Goal: Information Seeking & Learning: Learn about a topic

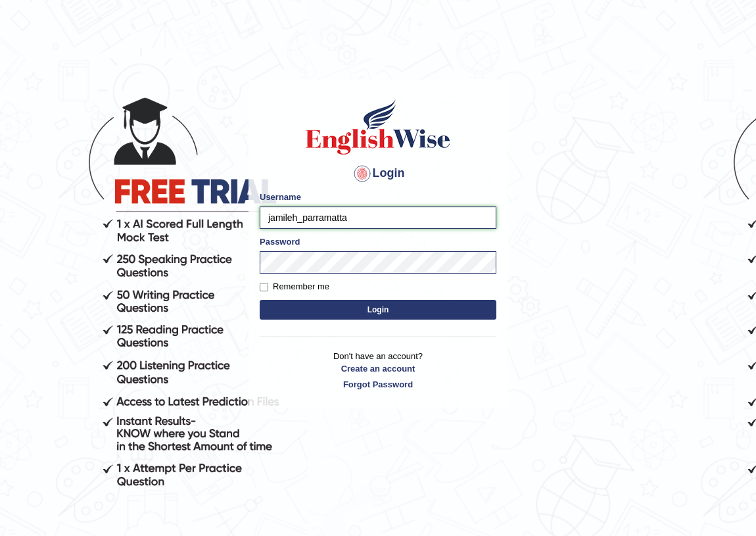
click at [295, 217] on input "jamileh_parramatta" at bounding box center [378, 217] width 237 height 22
click at [310, 231] on form "Please fix the following errors: Username jamileh_parramatta Password Remember …" at bounding box center [378, 257] width 237 height 132
click at [348, 218] on input "jamileh_parramatta" at bounding box center [378, 217] width 237 height 22
type input "scholastica_parramatta"
click at [371, 310] on button "Login" at bounding box center [378, 310] width 237 height 20
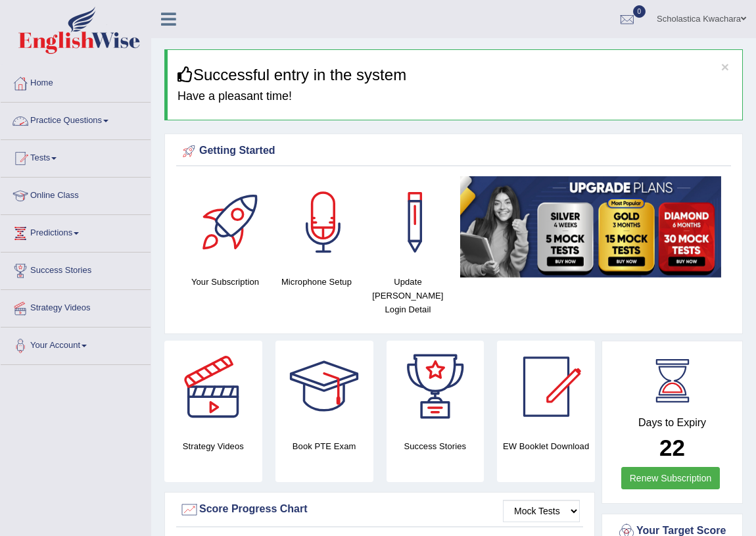
click at [106, 115] on link "Practice Questions" at bounding box center [76, 119] width 150 height 33
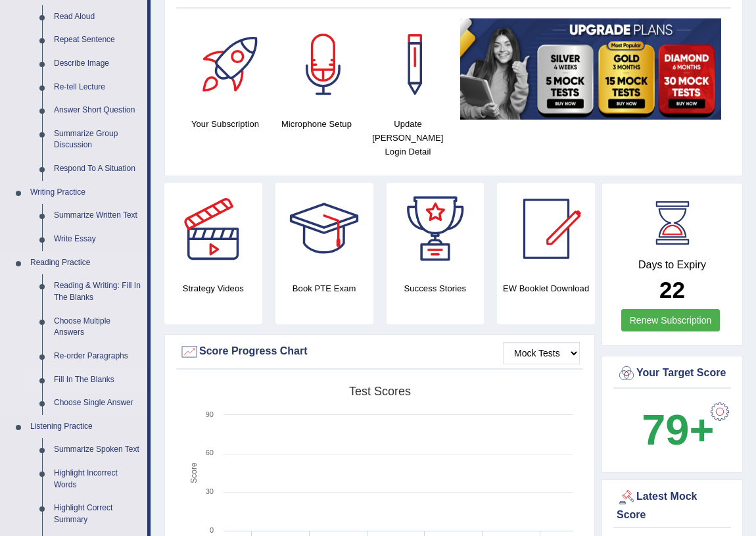
scroll to position [179, 0]
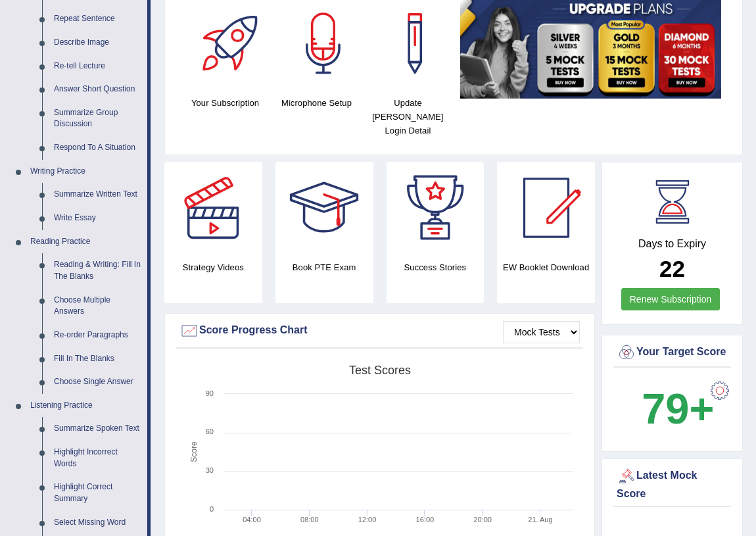
click at [719, 389] on div at bounding box center [719, 390] width 26 height 26
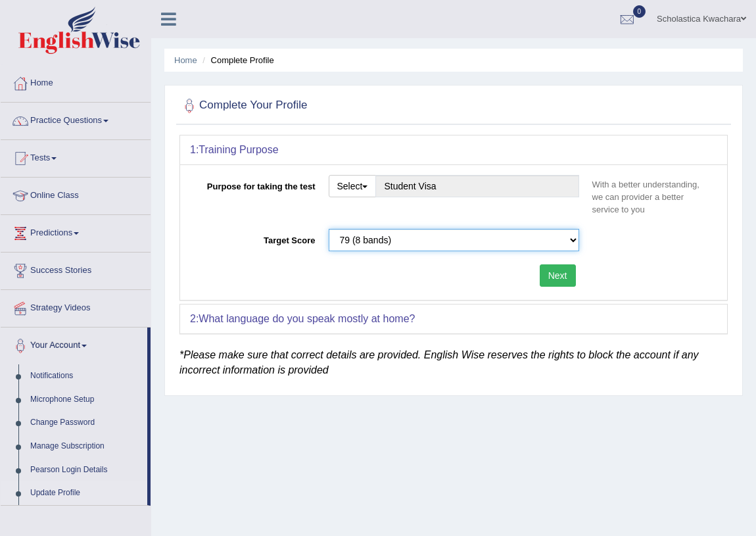
click at [568, 240] on select "Please select the correct value 50 (6 bands) 58 (6.5 bands) 65 (7 bands) 79 (8 …" at bounding box center [454, 240] width 250 height 22
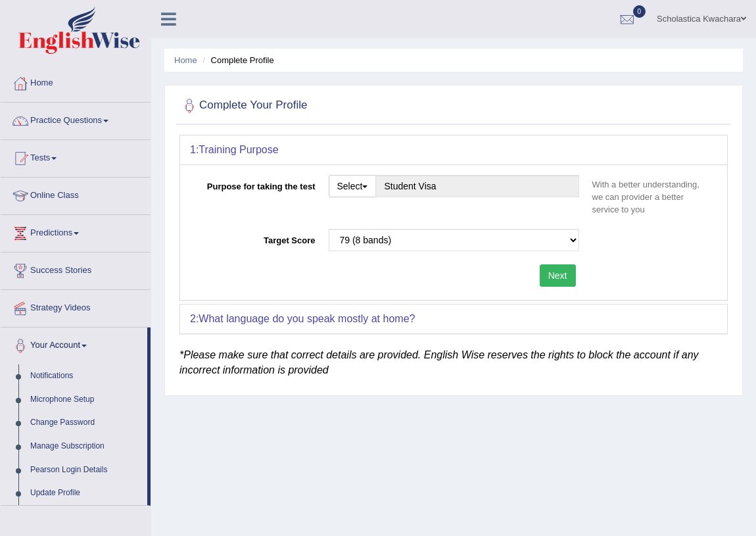
click at [602, 237] on div "Target Score Please select the correct value 50 (6 bands) 58 (6.5 bands) 65 (7 …" at bounding box center [453, 243] width 527 height 29
click at [100, 123] on link "Practice Questions" at bounding box center [76, 119] width 150 height 33
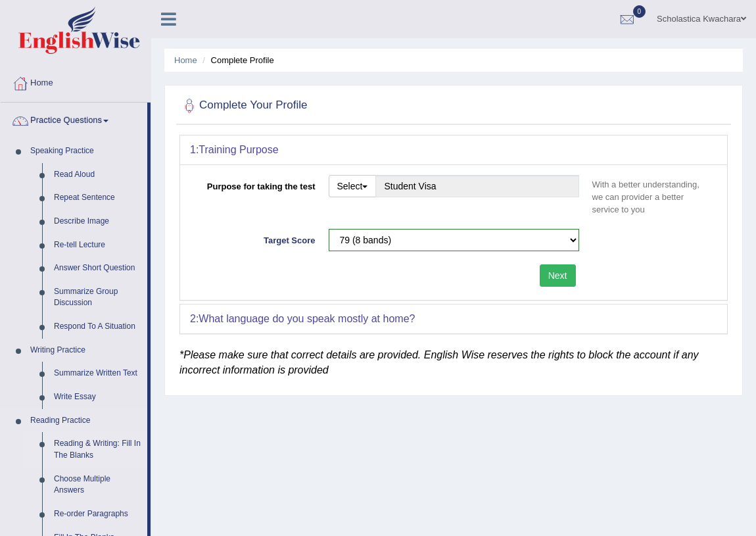
scroll to position [59, 0]
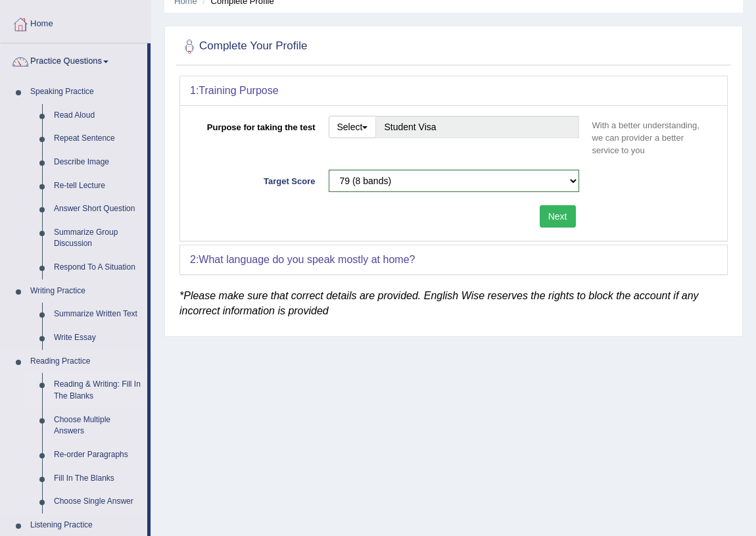
click at [98, 381] on link "Reading & Writing: Fill In The Blanks" at bounding box center [97, 390] width 99 height 35
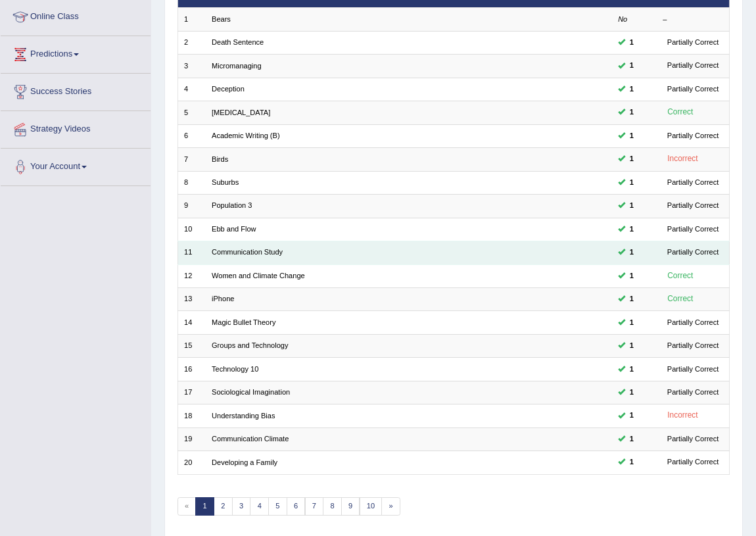
scroll to position [222, 0]
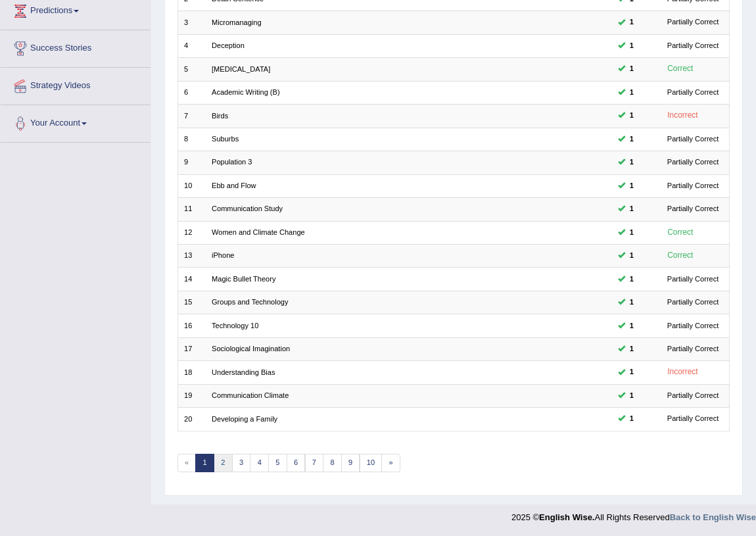
click at [221, 463] on link "2" at bounding box center [223, 462] width 19 height 18
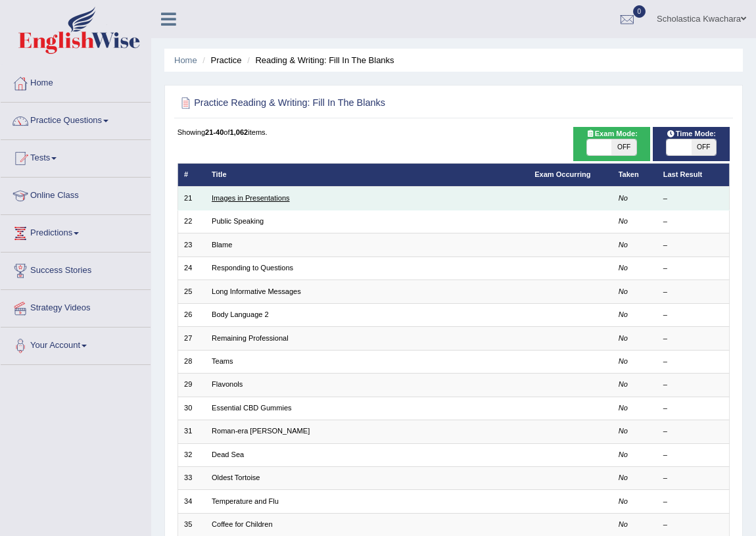
click at [246, 197] on link "Images in Presentations" at bounding box center [251, 198] width 78 height 8
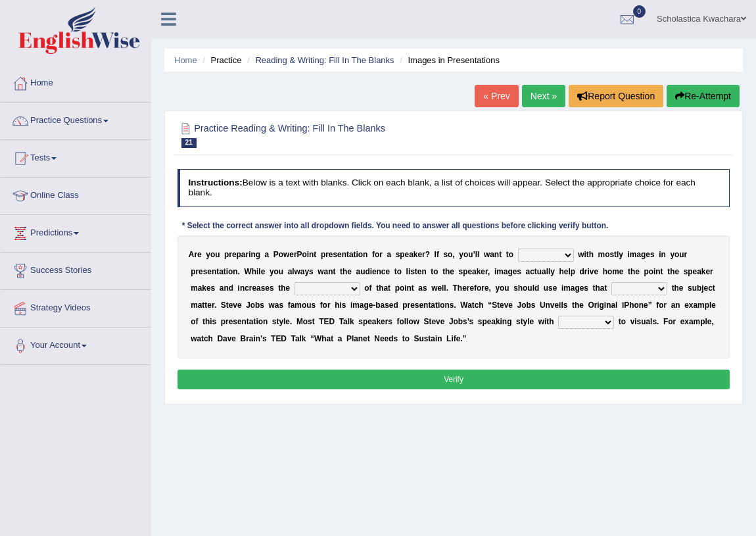
click at [568, 255] on select "stand stay stick stock" at bounding box center [546, 254] width 56 height 13
select select "stick"
click at [518, 248] on select "stand stay stick stock" at bounding box center [546, 254] width 56 height 13
click at [350, 291] on select "memorability morality mobilization mobility" at bounding box center [327, 288] width 66 height 13
select select "morality"
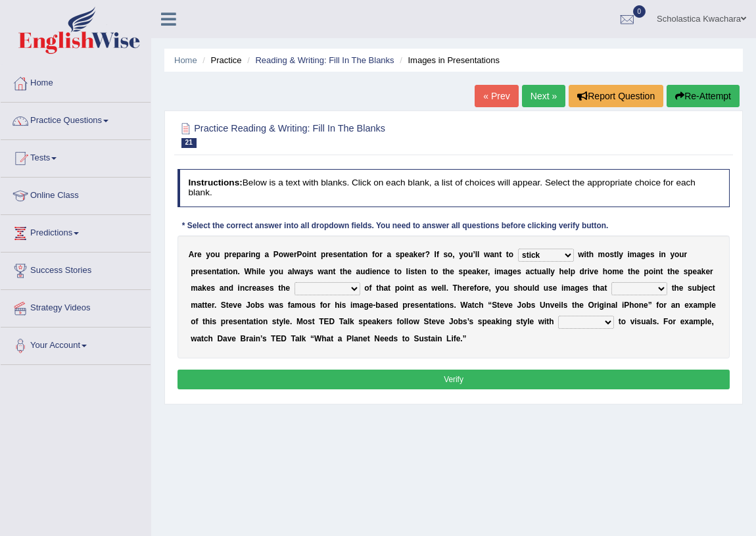
click at [294, 282] on select "memorability morality mobilization mobility" at bounding box center [327, 288] width 66 height 13
click at [342, 288] on select "memorability morality mobilization mobility" at bounding box center [327, 288] width 66 height 13
click at [653, 283] on select "suggest supply submit support" at bounding box center [639, 288] width 56 height 13
select select "support"
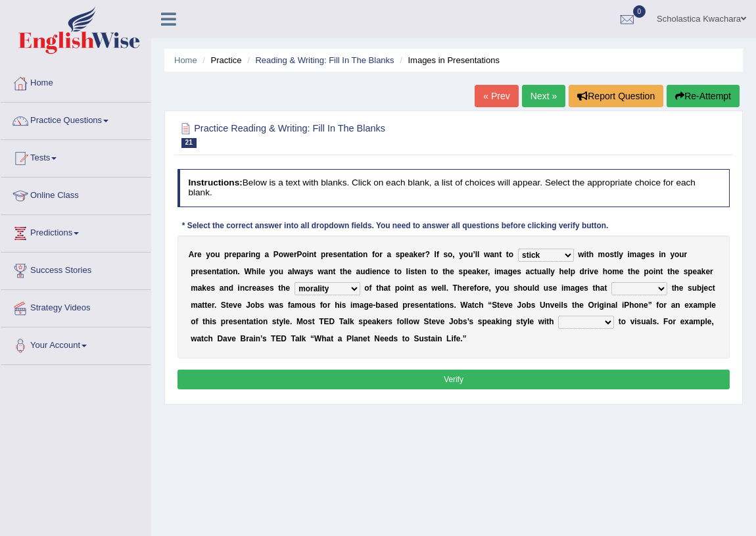
click at [611, 282] on select "suggest supply submit support" at bounding box center [639, 288] width 56 height 13
click at [595, 323] on select "regard result retrospect request" at bounding box center [586, 321] width 56 height 13
select select "result"
click at [558, 315] on select "regard result retrospect request" at bounding box center [586, 321] width 56 height 13
click at [495, 380] on button "Verify" at bounding box center [453, 378] width 553 height 19
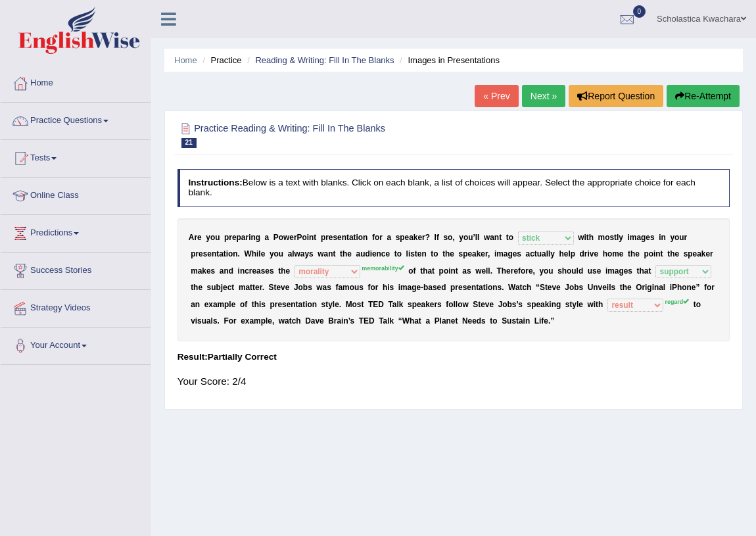
click at [534, 101] on link "Next »" at bounding box center [543, 96] width 43 height 22
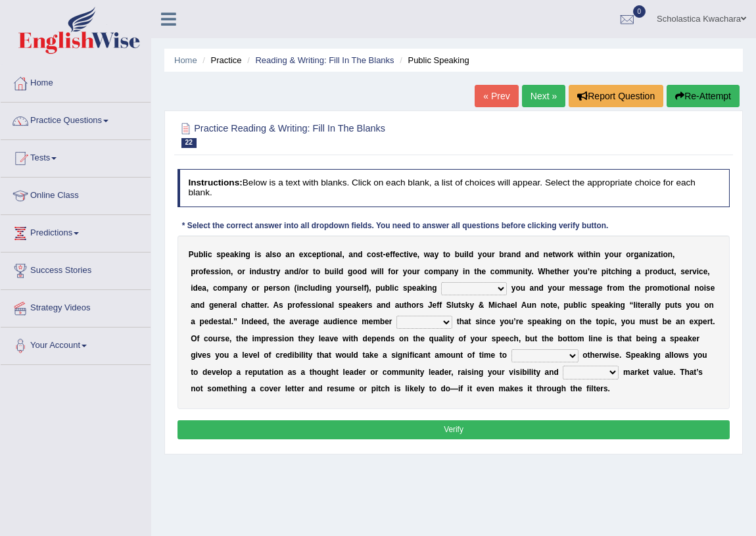
click at [496, 290] on select "differentiates disguises distributes dispute" at bounding box center [474, 288] width 66 height 13
select select "differentiates"
click at [441, 282] on select "differentiates disguises distributes dispute" at bounding box center [474, 288] width 66 height 13
click at [442, 321] on select "assists assumes accesses assesses" at bounding box center [424, 321] width 56 height 13
select select "assumes"
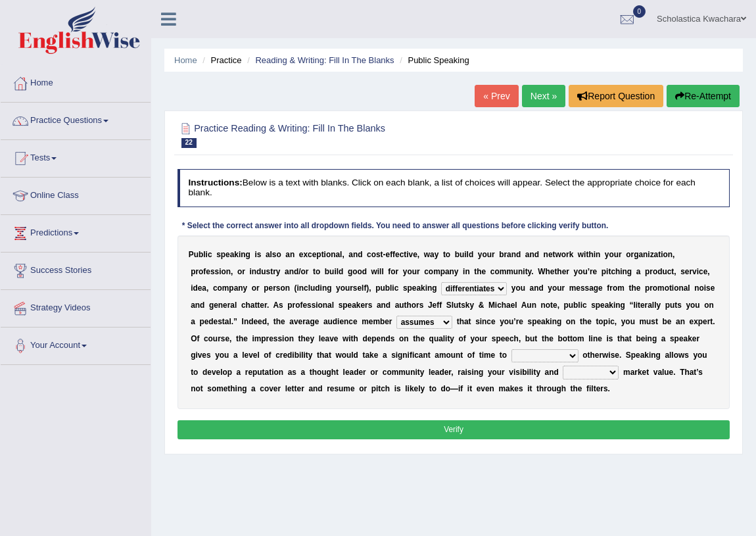
click at [396, 315] on select "assists assumes accesses assesses" at bounding box center [424, 321] width 56 height 13
click at [568, 355] on select "cultivate procrastinate communicate culminate" at bounding box center [544, 355] width 67 height 13
select select "communicate"
click at [511, 349] on select "cultivate procrastinate communicate culminate" at bounding box center [544, 355] width 67 height 13
click at [595, 366] on select "perceived diagnosed recessed divided" at bounding box center [590, 371] width 56 height 13
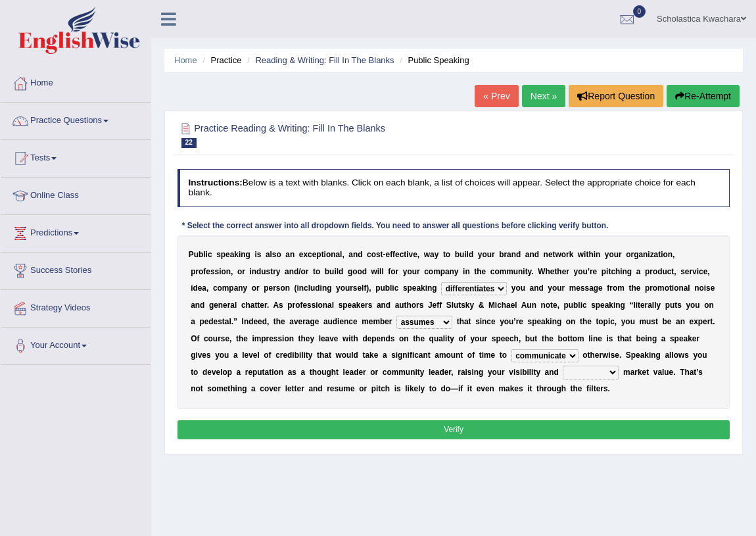
select select "perceived"
click at [562, 365] on select "perceived diagnosed recessed divided" at bounding box center [590, 371] width 56 height 13
click at [493, 425] on button "Verify" at bounding box center [453, 429] width 553 height 19
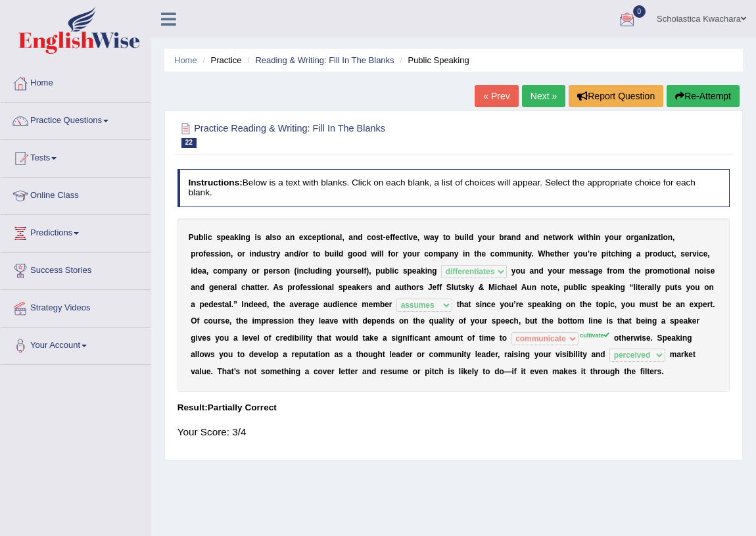
click at [536, 99] on link "Next »" at bounding box center [543, 96] width 43 height 22
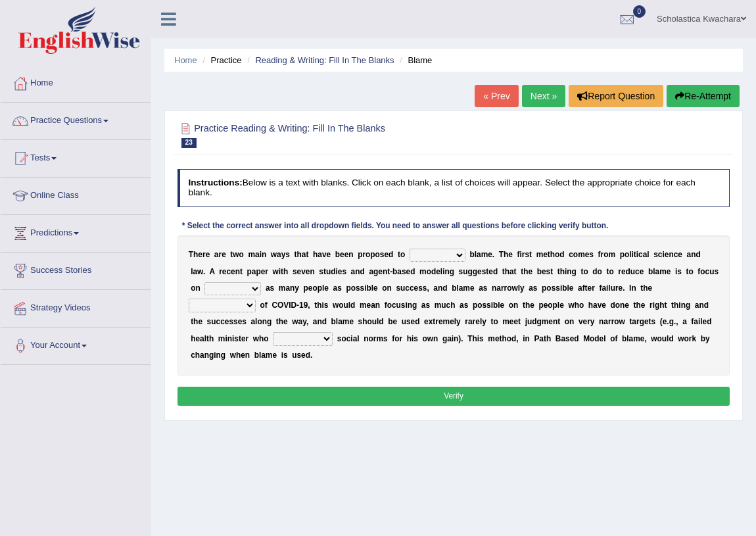
click at [455, 253] on select "abuse release reduce redress" at bounding box center [437, 254] width 56 height 13
select select "reduce"
click at [409, 248] on select "abuse release reduce redress" at bounding box center [437, 254] width 56 height 13
click at [252, 287] on select "praising promising preserving praying" at bounding box center [232, 288] width 57 height 13
select select "praising"
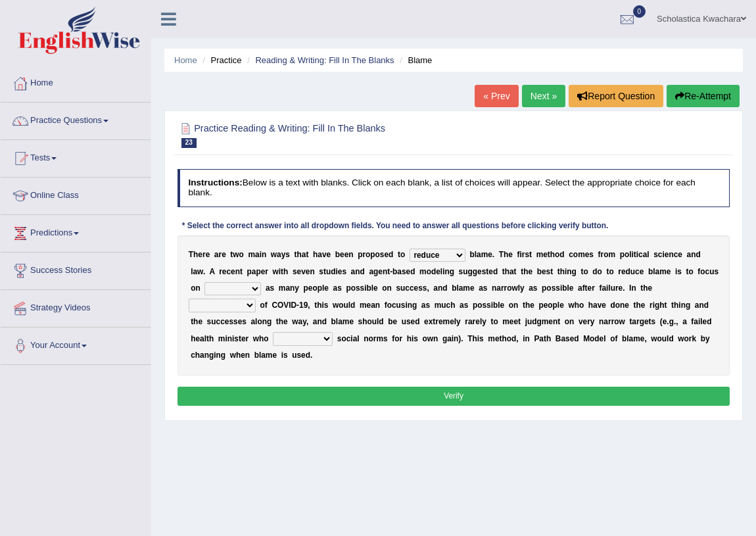
click at [204, 282] on select "praising promising preserving praying" at bounding box center [232, 288] width 57 height 13
click at [245, 304] on select "context confrontation text construction" at bounding box center [222, 304] width 67 height 13
select select "context"
click at [189, 298] on select "context confrontation text construction" at bounding box center [222, 304] width 67 height 13
click at [323, 338] on select "departed established violated met" at bounding box center [303, 338] width 60 height 13
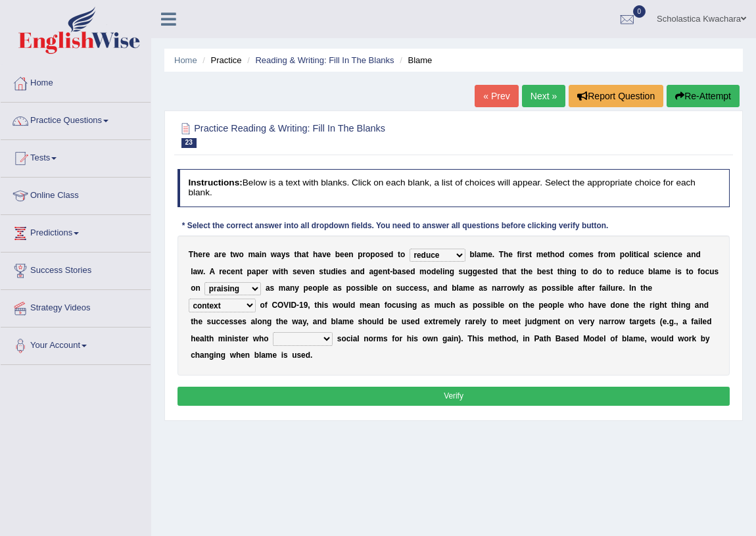
select select "established"
click at [273, 332] on select "departed established violated met" at bounding box center [303, 338] width 60 height 13
click at [423, 393] on button "Verify" at bounding box center [453, 395] width 553 height 19
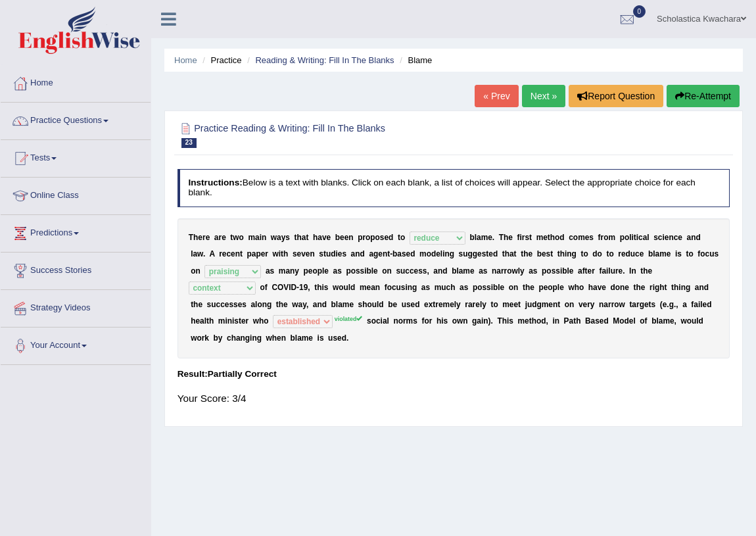
click at [543, 96] on link "Next »" at bounding box center [543, 96] width 43 height 22
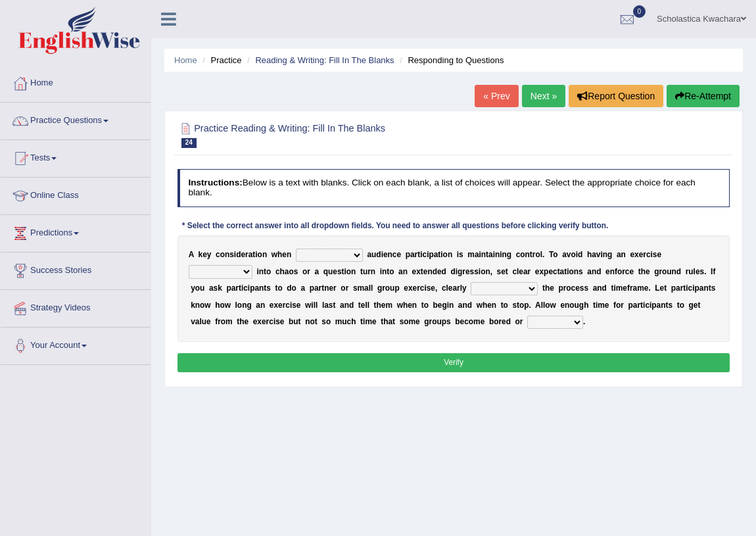
click at [349, 257] on select "incorporating increasing incurring indicating" at bounding box center [329, 254] width 67 height 13
select select "incorporating"
click at [296, 248] on select "incorporating increasing incurring indicating" at bounding box center [329, 254] width 67 height 13
click at [243, 274] on select "deteriorate determine deliver demonstrate" at bounding box center [221, 271] width 64 height 13
select select "deteriorate"
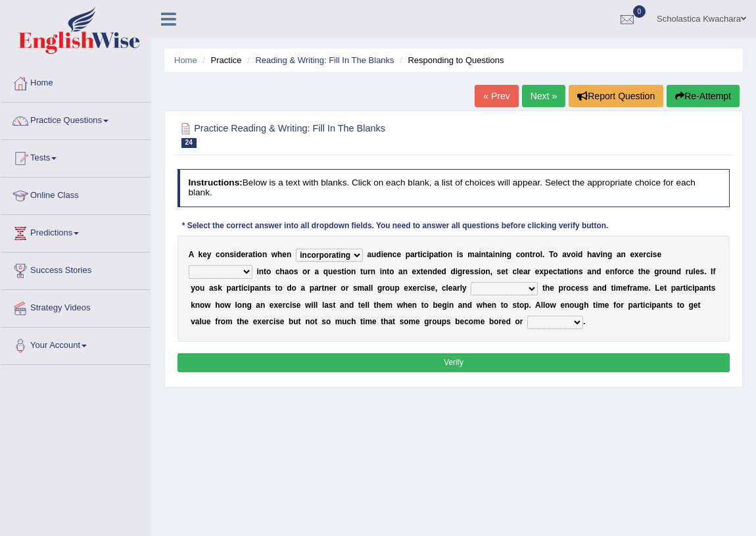
click at [189, 265] on select "deteriorate determine deliver demonstrate" at bounding box center [221, 271] width 64 height 13
click at [530, 285] on select "communicate confirm accumulate commit" at bounding box center [503, 288] width 67 height 13
select select "communicate"
click at [470, 282] on select "communicate confirm accumulate commit" at bounding box center [503, 288] width 67 height 13
click at [581, 325] on select "destroyed distracted disobeyed divided" at bounding box center [555, 321] width 56 height 13
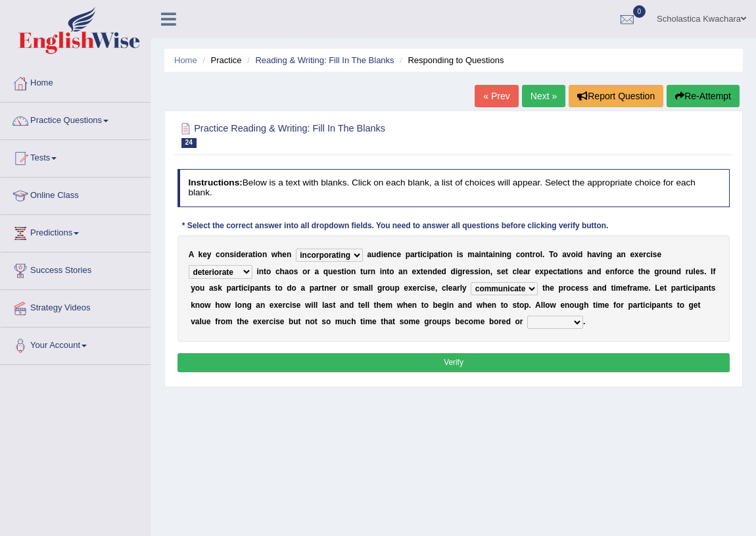
select select "divided"
click at [527, 315] on select "destroyed distracted disobeyed divided" at bounding box center [555, 321] width 56 height 13
click at [473, 361] on button "Verify" at bounding box center [453, 362] width 553 height 19
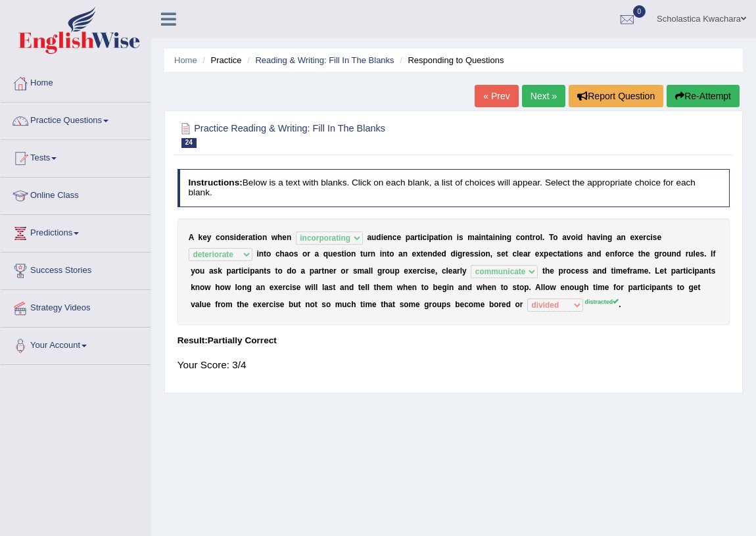
click at [526, 89] on link "Next »" at bounding box center [543, 96] width 43 height 22
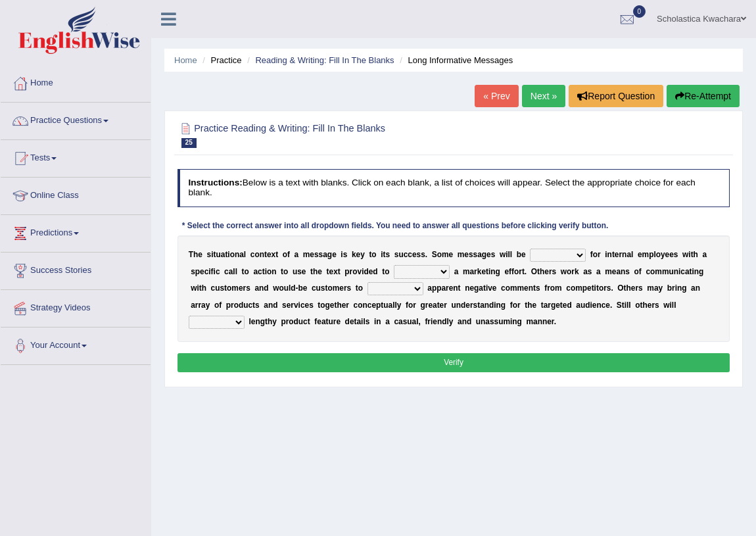
click at [578, 256] on select "targeted varied marketed parted" at bounding box center [558, 254] width 56 height 13
select select "targeted"
click at [530, 248] on select "targeted varied marketed parted" at bounding box center [558, 254] width 56 height 13
click at [438, 270] on select "extract exceed expand export" at bounding box center [422, 271] width 56 height 13
select select "expand"
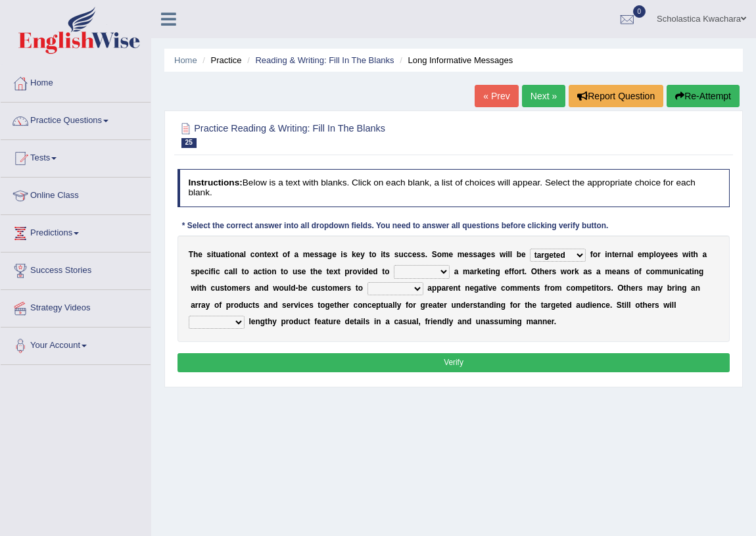
click at [394, 265] on select "extract exceed expand export" at bounding box center [422, 271] width 56 height 13
click at [415, 288] on select "rebut rebel review reboot" at bounding box center [395, 288] width 56 height 13
select select "review"
click at [367, 282] on select "rebut rebel review reboot" at bounding box center [395, 288] width 56 height 13
click at [238, 324] on select "deliver delay delight delegate" at bounding box center [217, 321] width 56 height 13
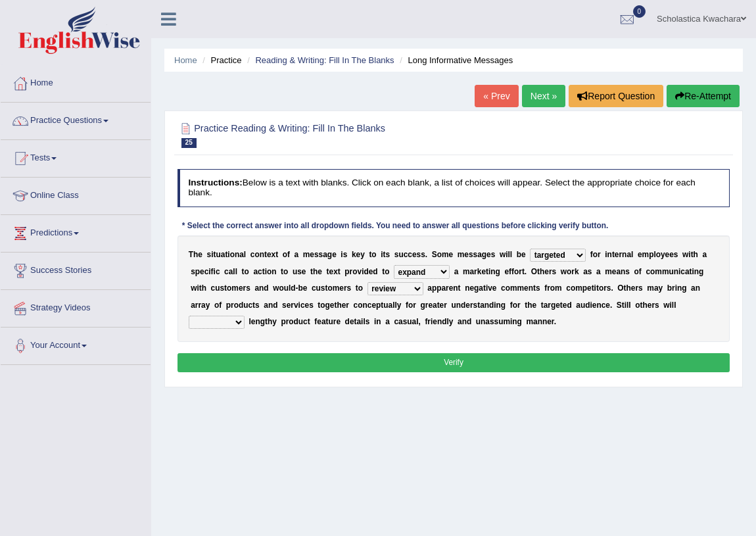
select select "deliver"
click at [189, 315] on select "deliver delay delight delegate" at bounding box center [217, 321] width 56 height 13
click at [432, 367] on button "Verify" at bounding box center [453, 362] width 553 height 19
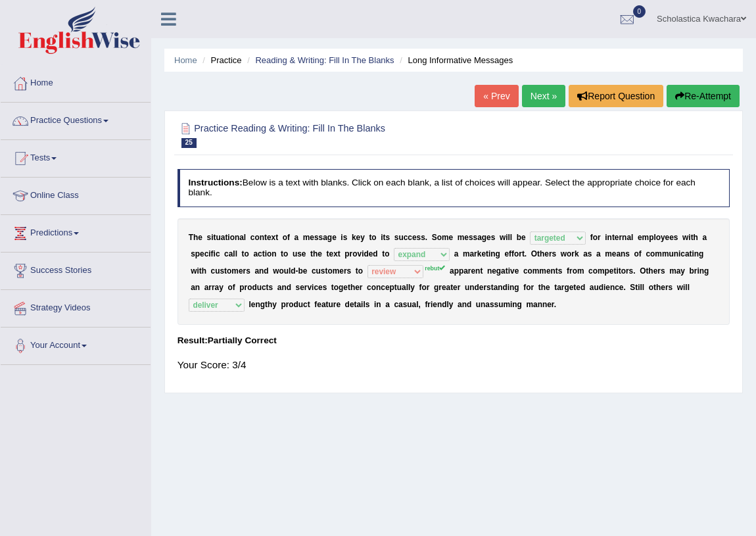
click at [741, 18] on span at bounding box center [743, 18] width 5 height 9
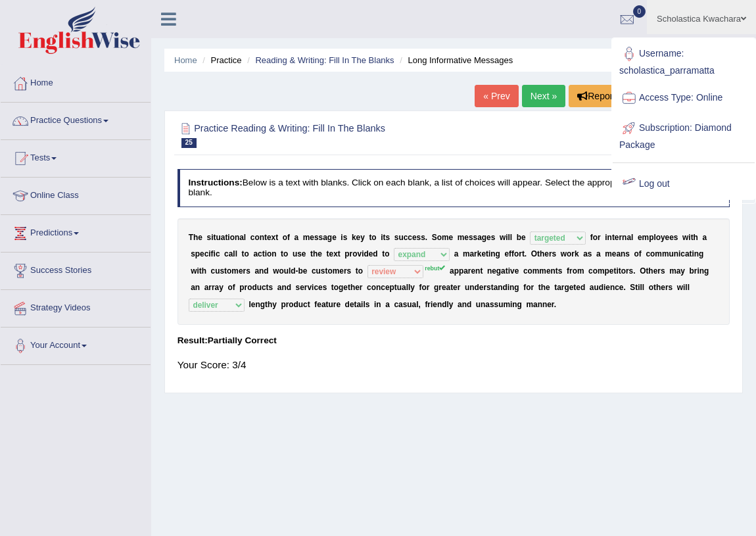
click at [627, 182] on div at bounding box center [629, 184] width 20 height 20
